Goal: Find contact information: Find contact information

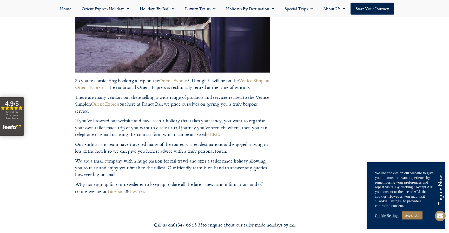
scroll to position [191, 0]
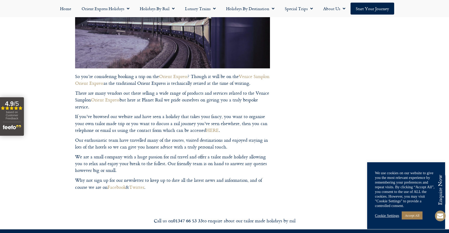
click at [167, 102] on footer "Call us on [PHONE_NUMBER] to enquire about our tailor made holidays by rail FUR…" at bounding box center [224, 129] width 449 height 506
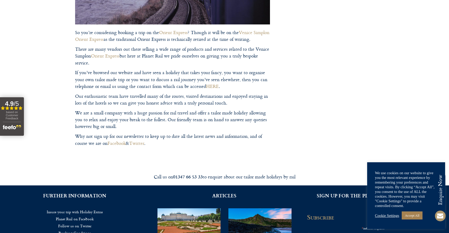
scroll to position [0, 0]
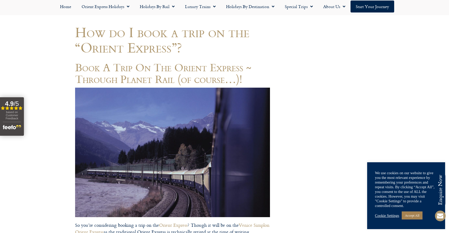
scroll to position [33, 0]
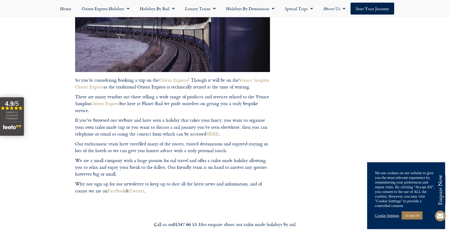
scroll to position [190, 0]
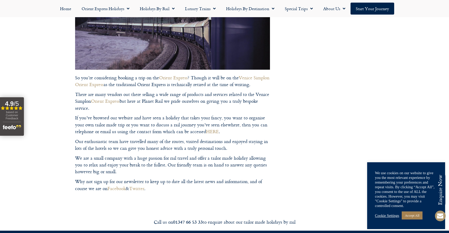
drag, startPoint x: 195, startPoint y: 77, endPoint x: 233, endPoint y: 79, distance: 37.7
click at [233, 80] on footer "Call us on [PHONE_NUMBER] to enquire about our tailor made holidays by rail FUR…" at bounding box center [224, 130] width 449 height 506
